Goal: Task Accomplishment & Management: Use online tool/utility

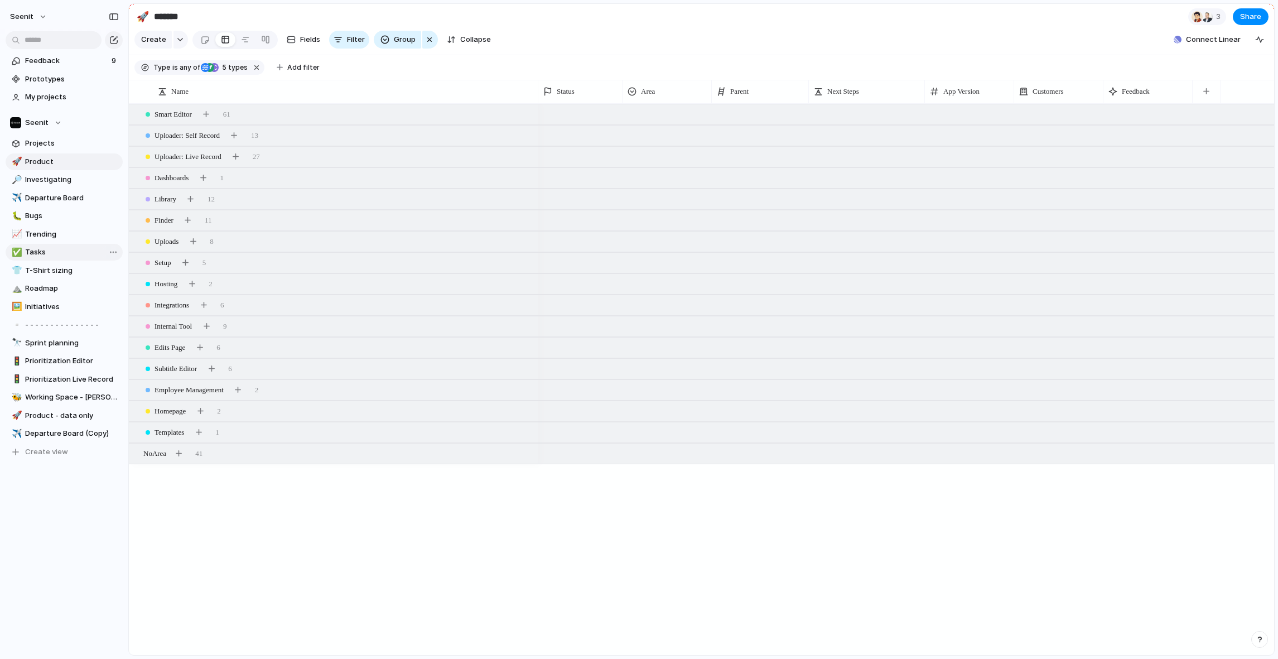
click at [51, 250] on span "Tasks" at bounding box center [72, 252] width 94 height 11
type input "*****"
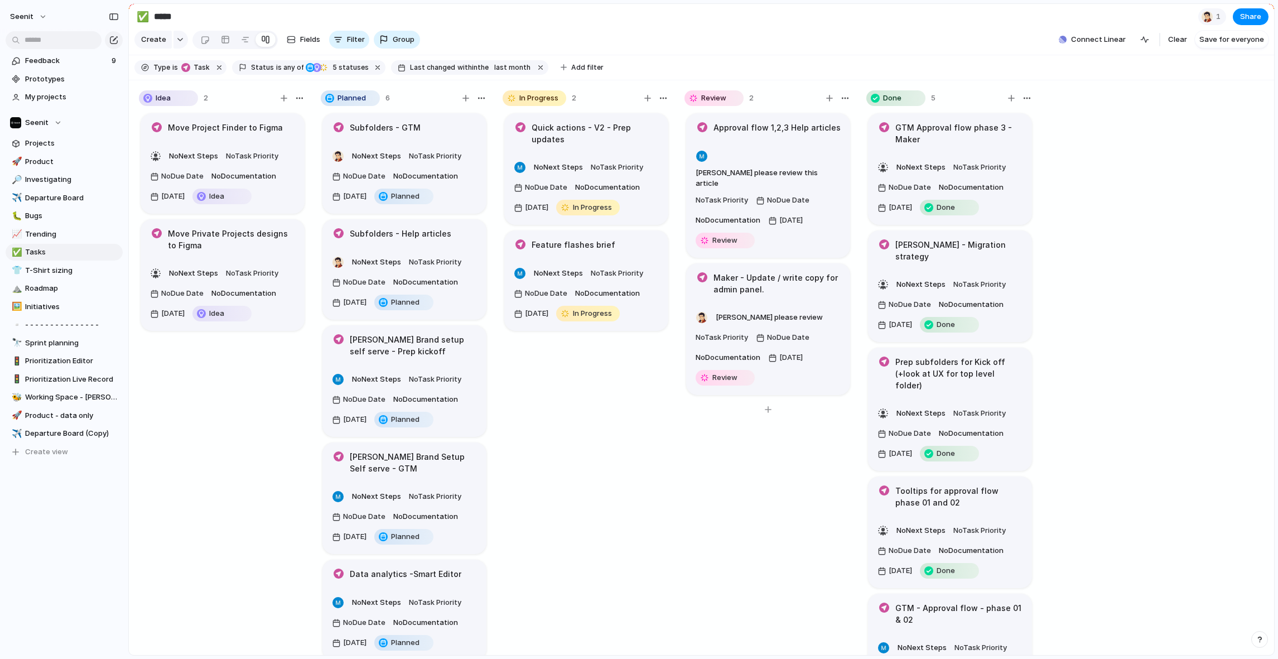
click at [824, 272] on article "Maker - Update / write copy for admin panel. [PERSON_NAME] please review No Tas…" at bounding box center [768, 329] width 164 height 132
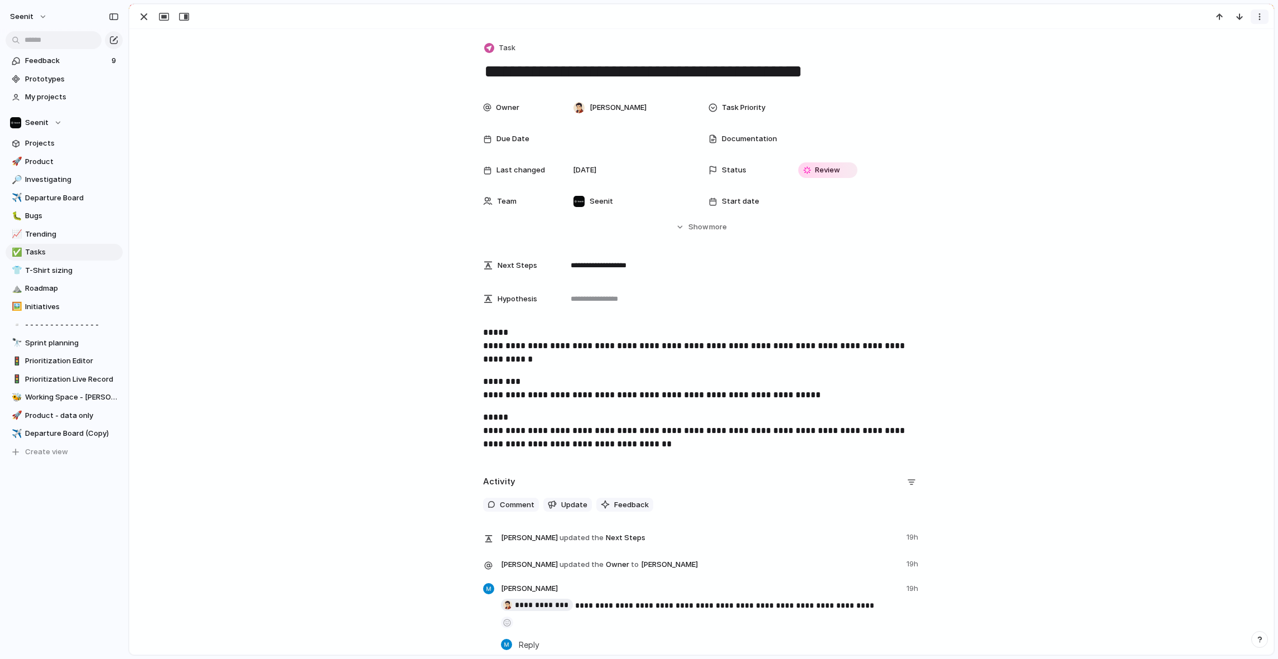
click at [1261, 18] on div "button" at bounding box center [1259, 16] width 9 height 9
click at [1080, 63] on div "Mark as duplicate Delete" at bounding box center [639, 329] width 1278 height 659
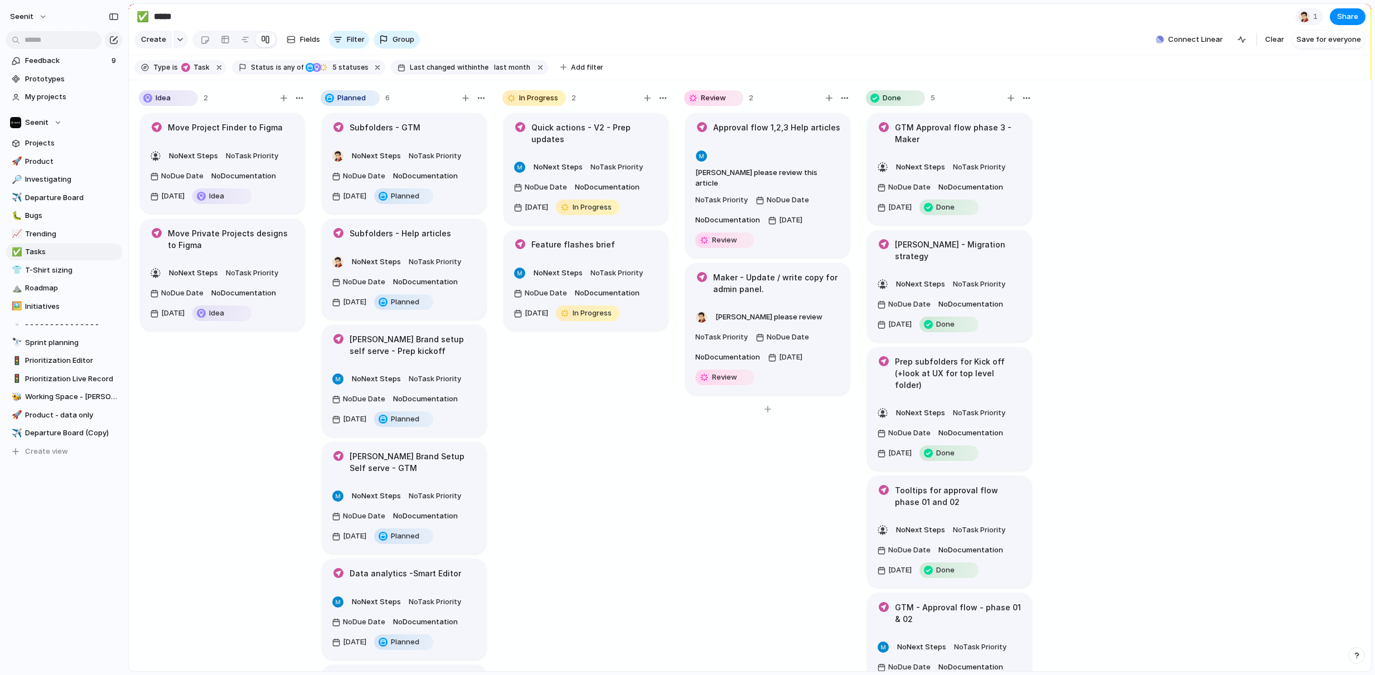
click at [797, 277] on article "Maker - Update / write copy for admin panel. [PERSON_NAME] please review No Tas…" at bounding box center [768, 329] width 164 height 132
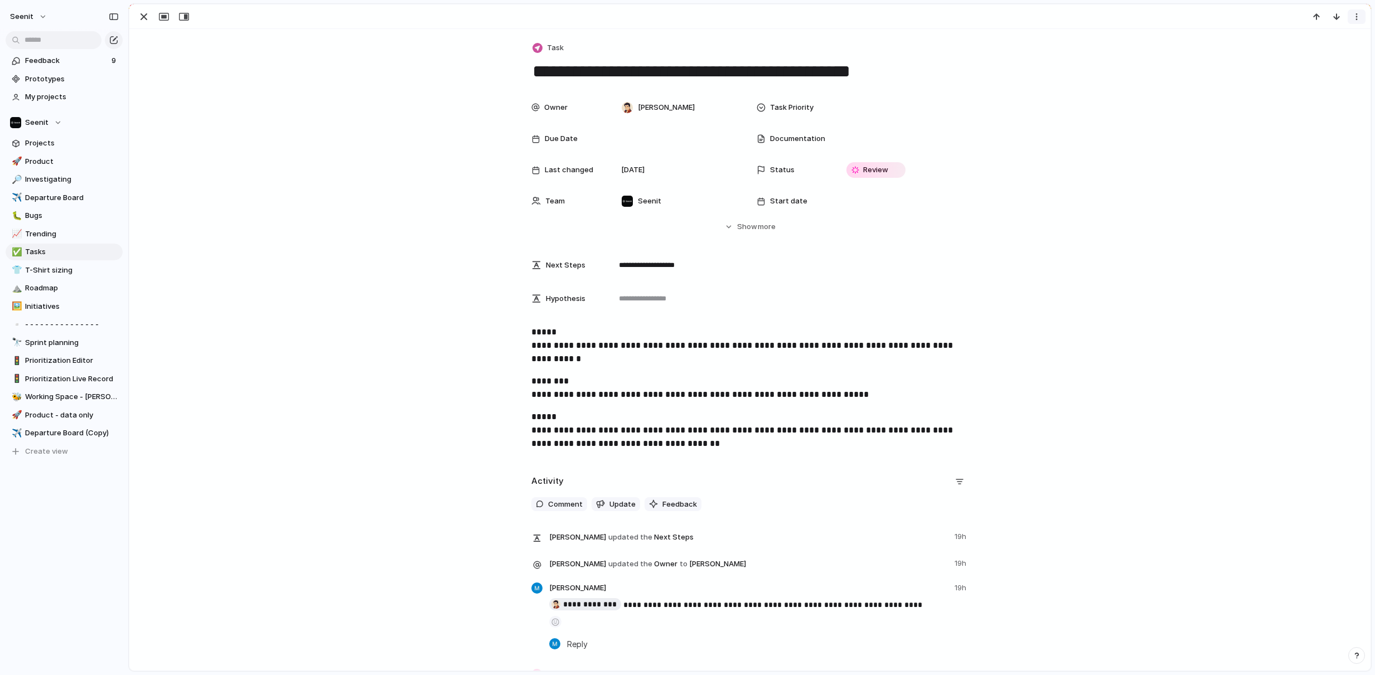
click at [1277, 19] on div "button" at bounding box center [1356, 16] width 9 height 9
click at [757, 226] on div "Mark as duplicate Delete" at bounding box center [687, 337] width 1375 height 675
click at [755, 226] on span "Show" at bounding box center [747, 226] width 20 height 11
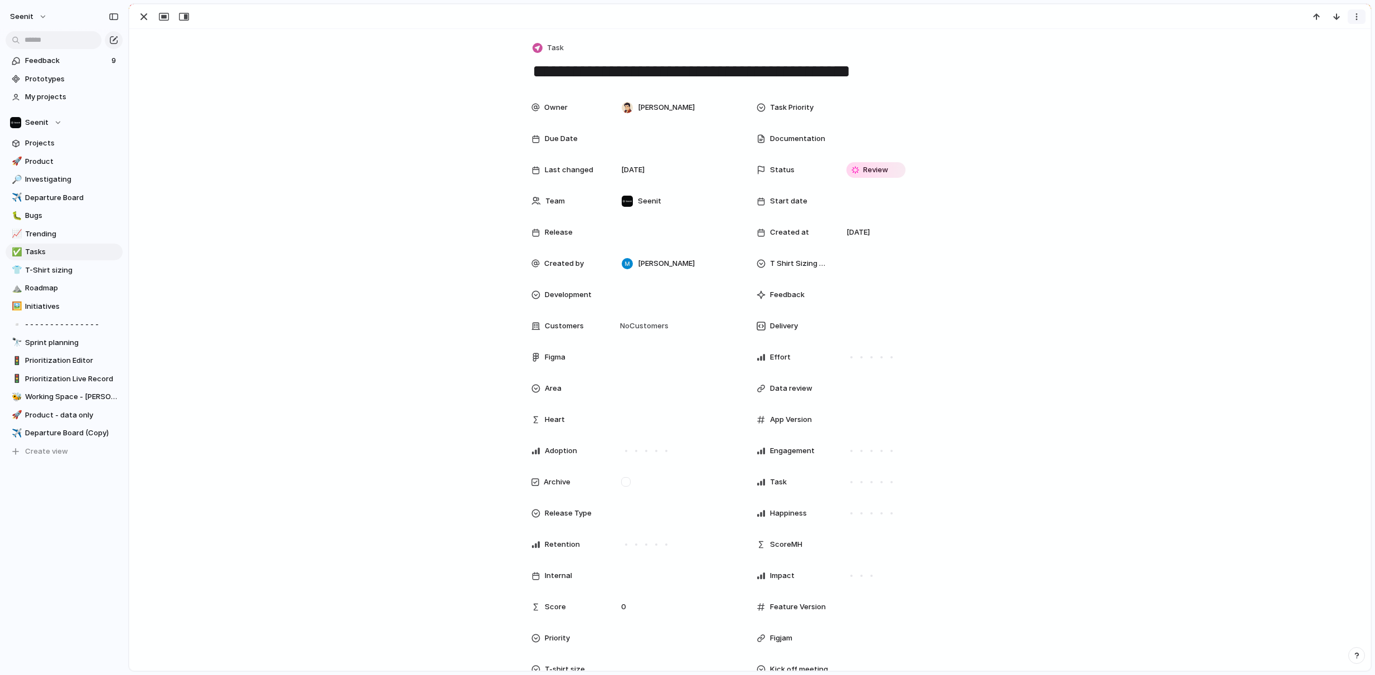
click at [1277, 16] on div "button" at bounding box center [1356, 16] width 9 height 9
click at [1148, 165] on div "Mark as duplicate Delete" at bounding box center [687, 337] width 1375 height 675
click at [144, 17] on div "button" at bounding box center [143, 16] width 13 height 13
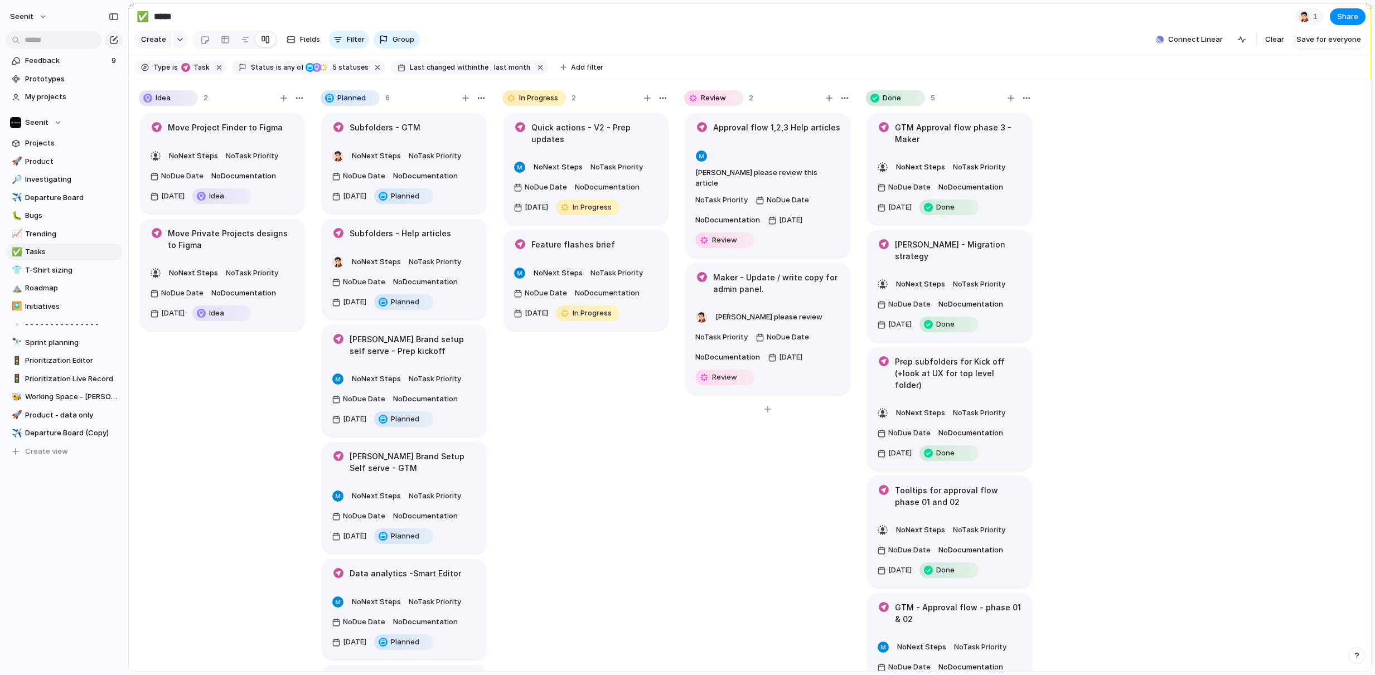
click at [812, 308] on div "[PERSON_NAME] please review No Task Priority No Due Date No Documentation [DATE…" at bounding box center [767, 347] width 145 height 78
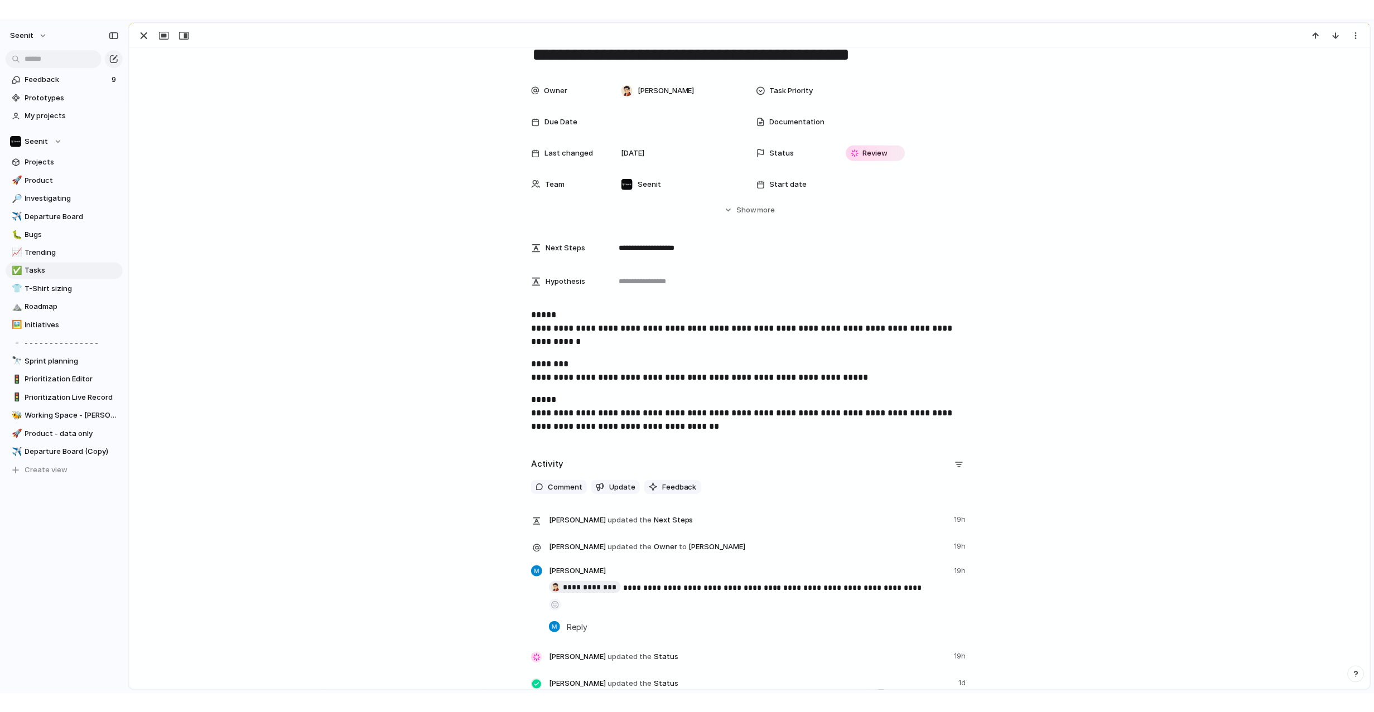
scroll to position [40, 0]
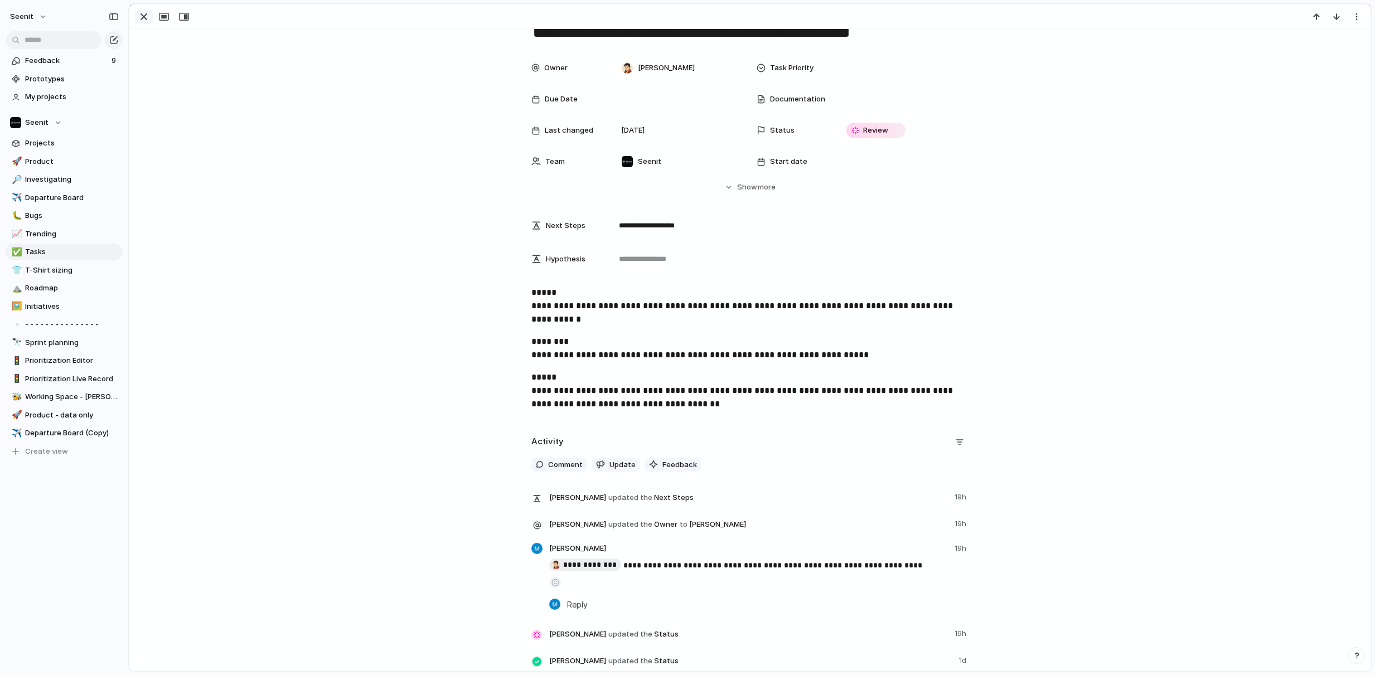
click at [142, 16] on div "button" at bounding box center [143, 16] width 13 height 13
